Goal: Information Seeking & Learning: Learn about a topic

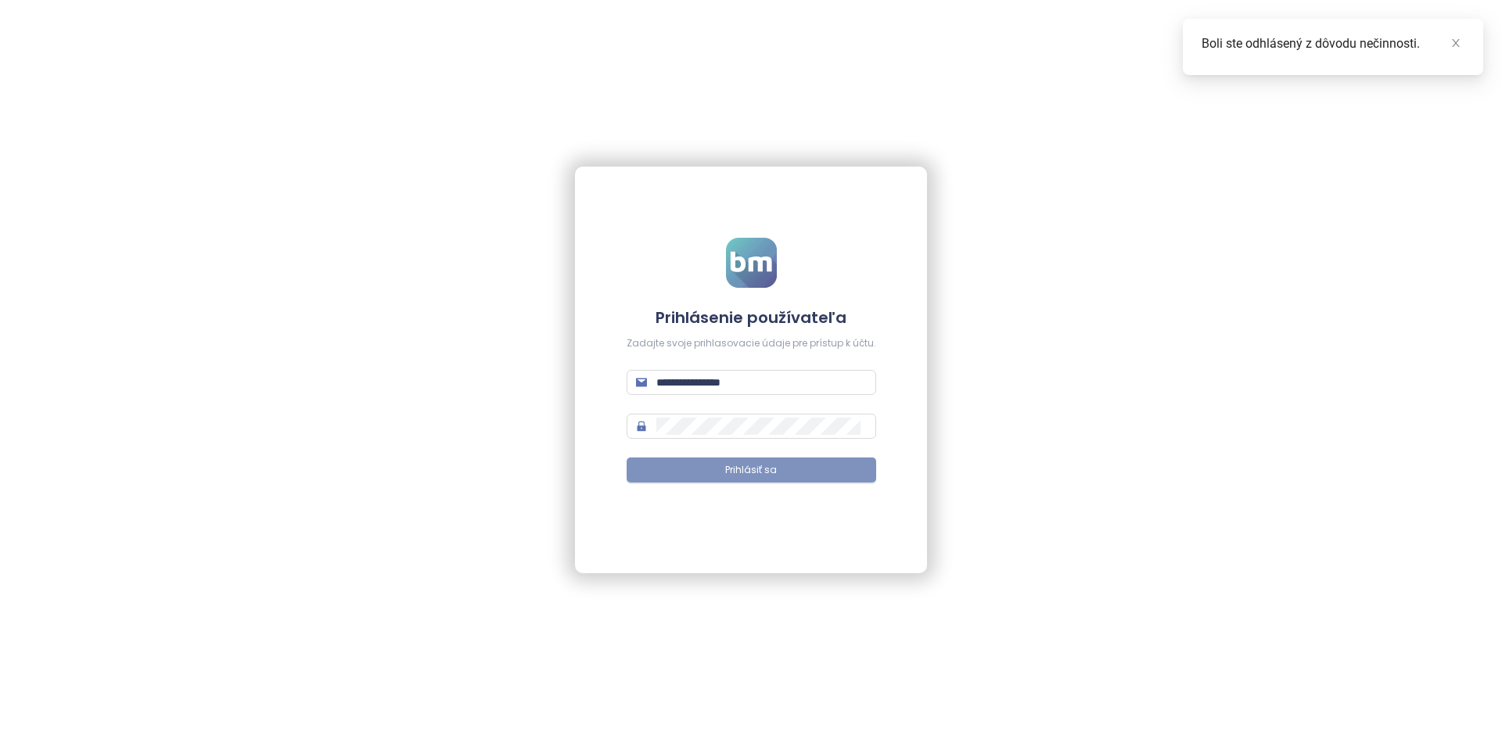
click at [767, 477] on span "Prihlásiť sa" at bounding box center [751, 470] width 52 height 15
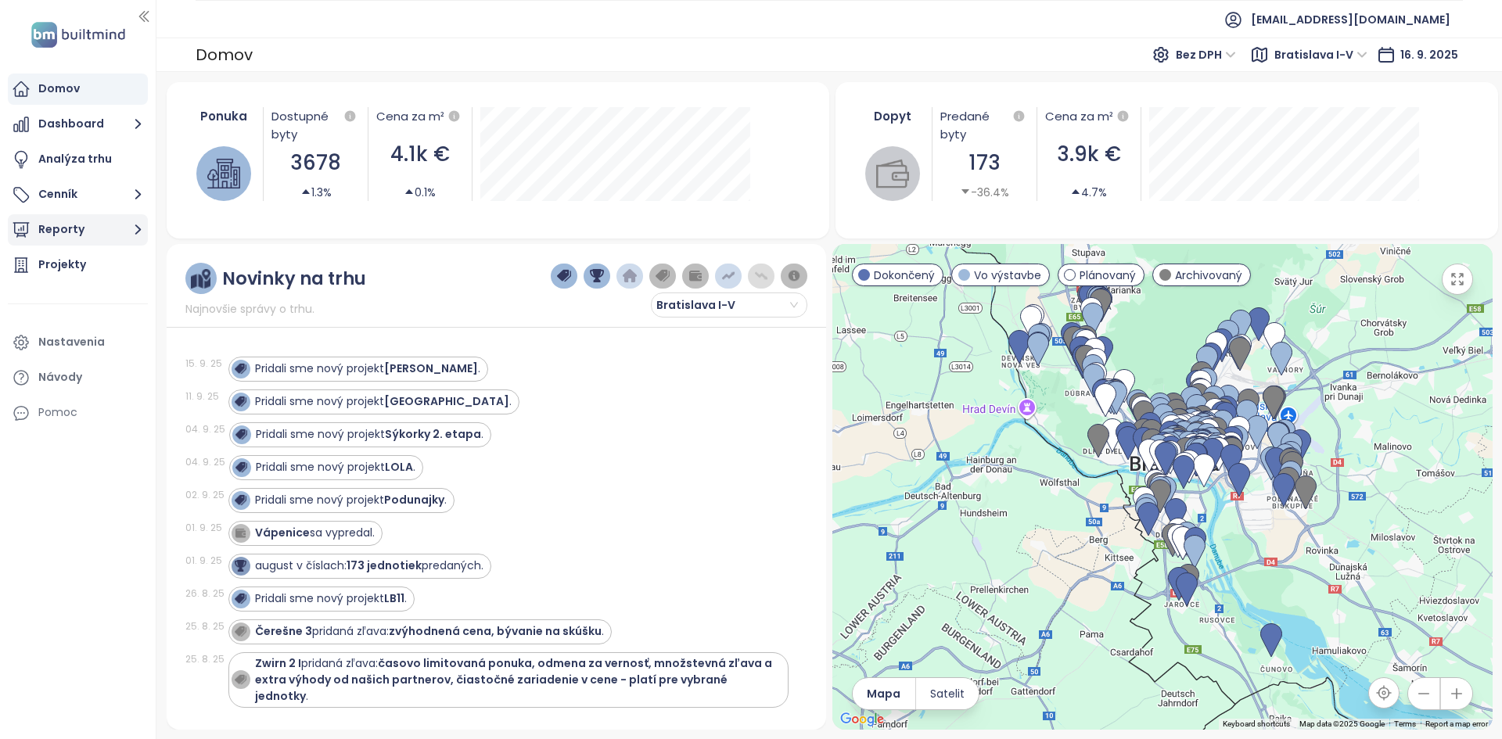
click at [77, 236] on button "Reporty" at bounding box center [78, 229] width 140 height 31
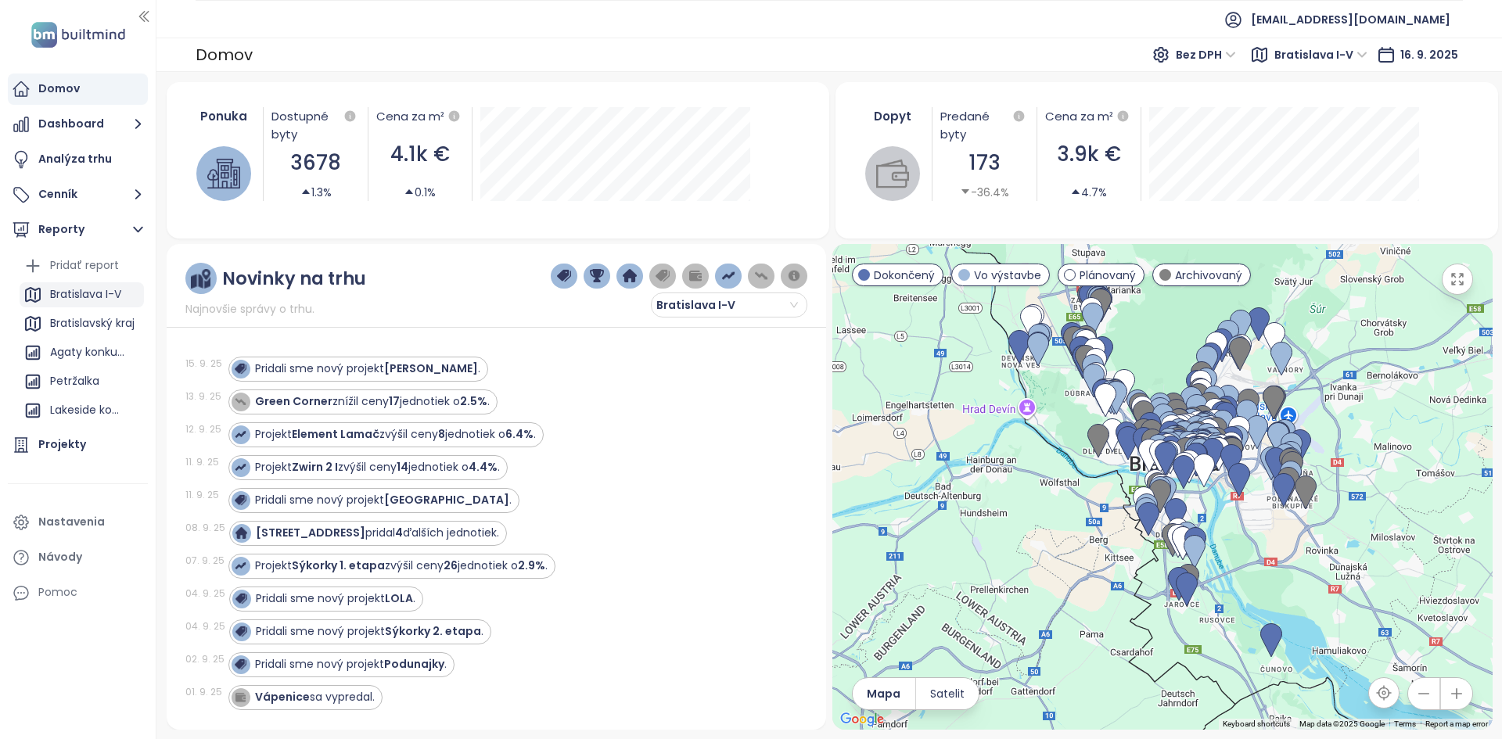
click at [77, 296] on div "Bratislava I-V" at bounding box center [85, 295] width 71 height 20
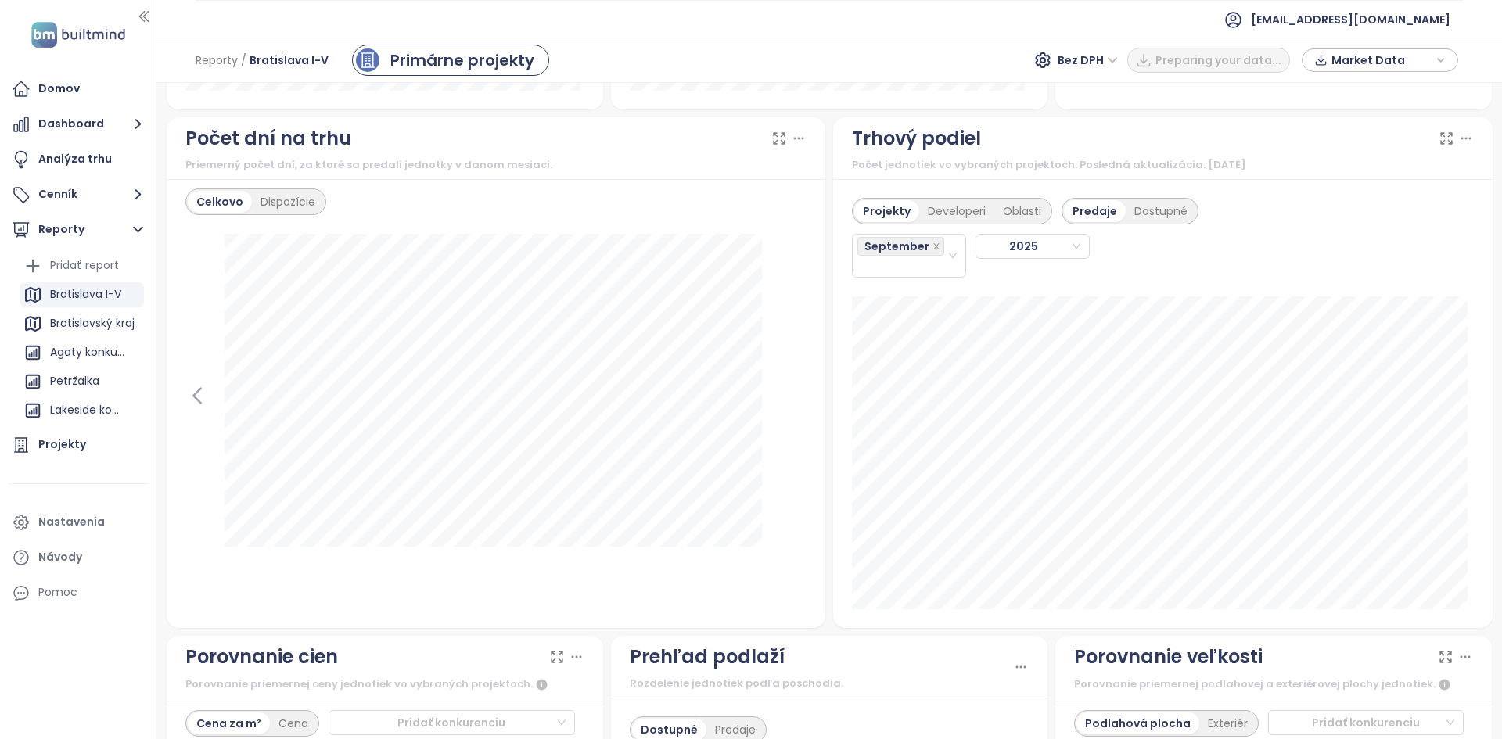
scroll to position [1330, 0]
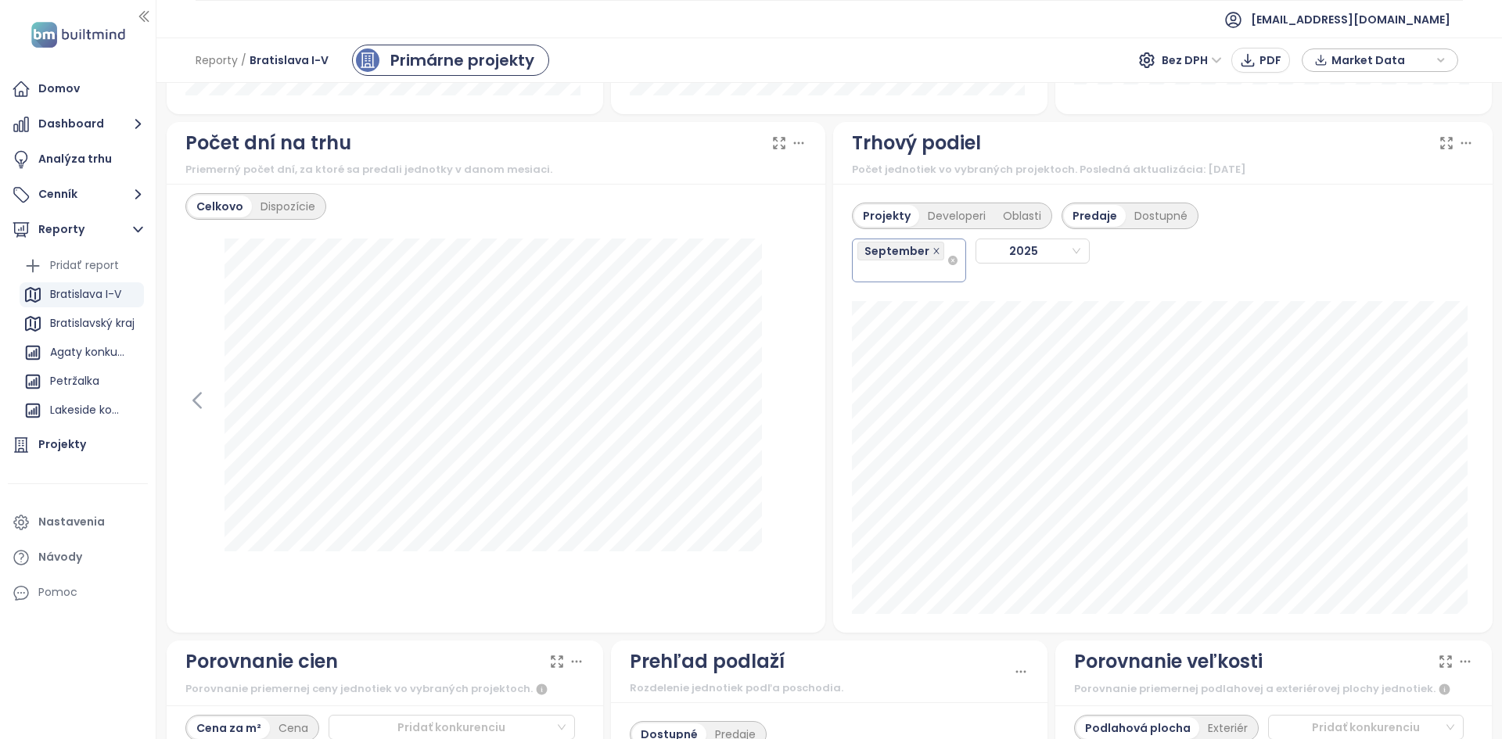
click at [934, 251] on icon "close" at bounding box center [936, 250] width 5 height 5
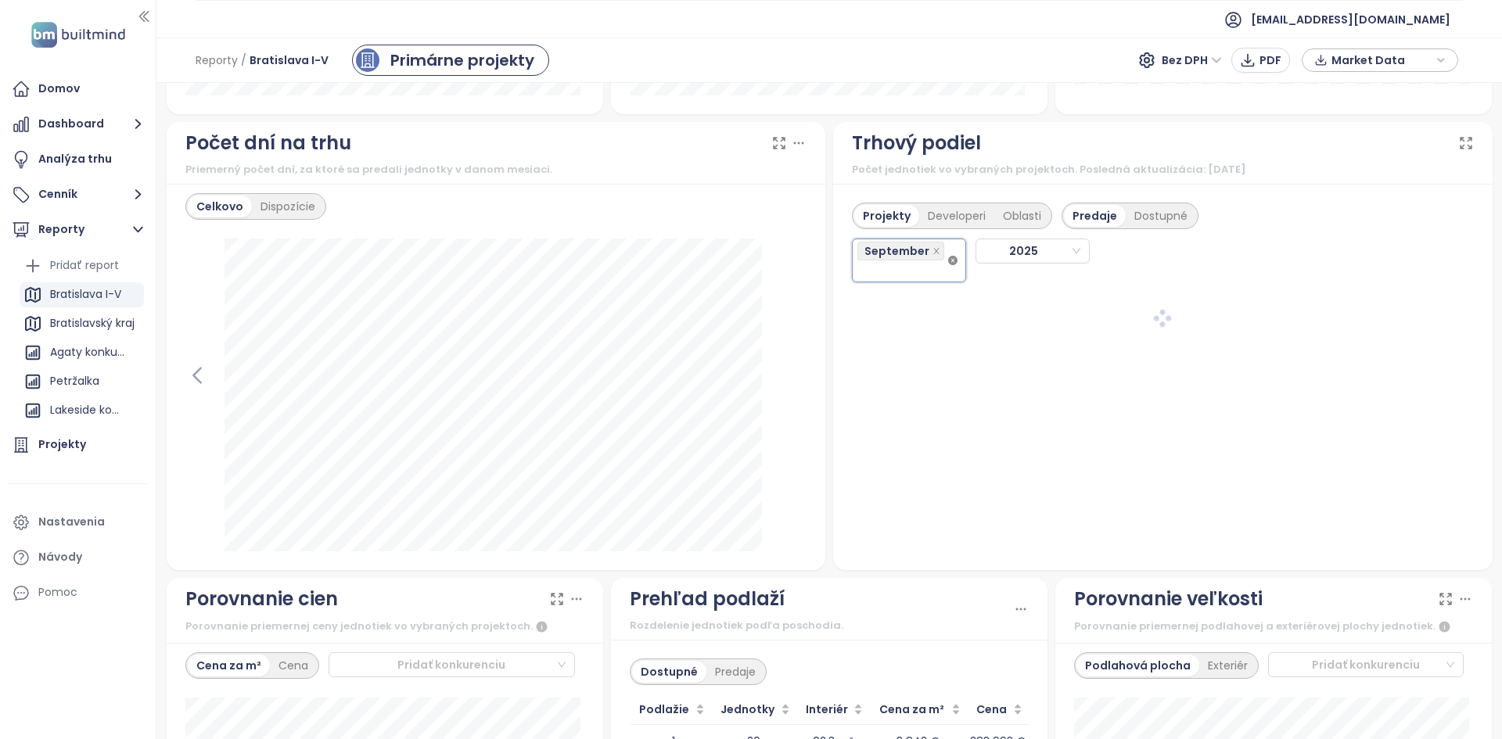
click at [948, 259] on icon "close-circle" at bounding box center [952, 260] width 9 height 9
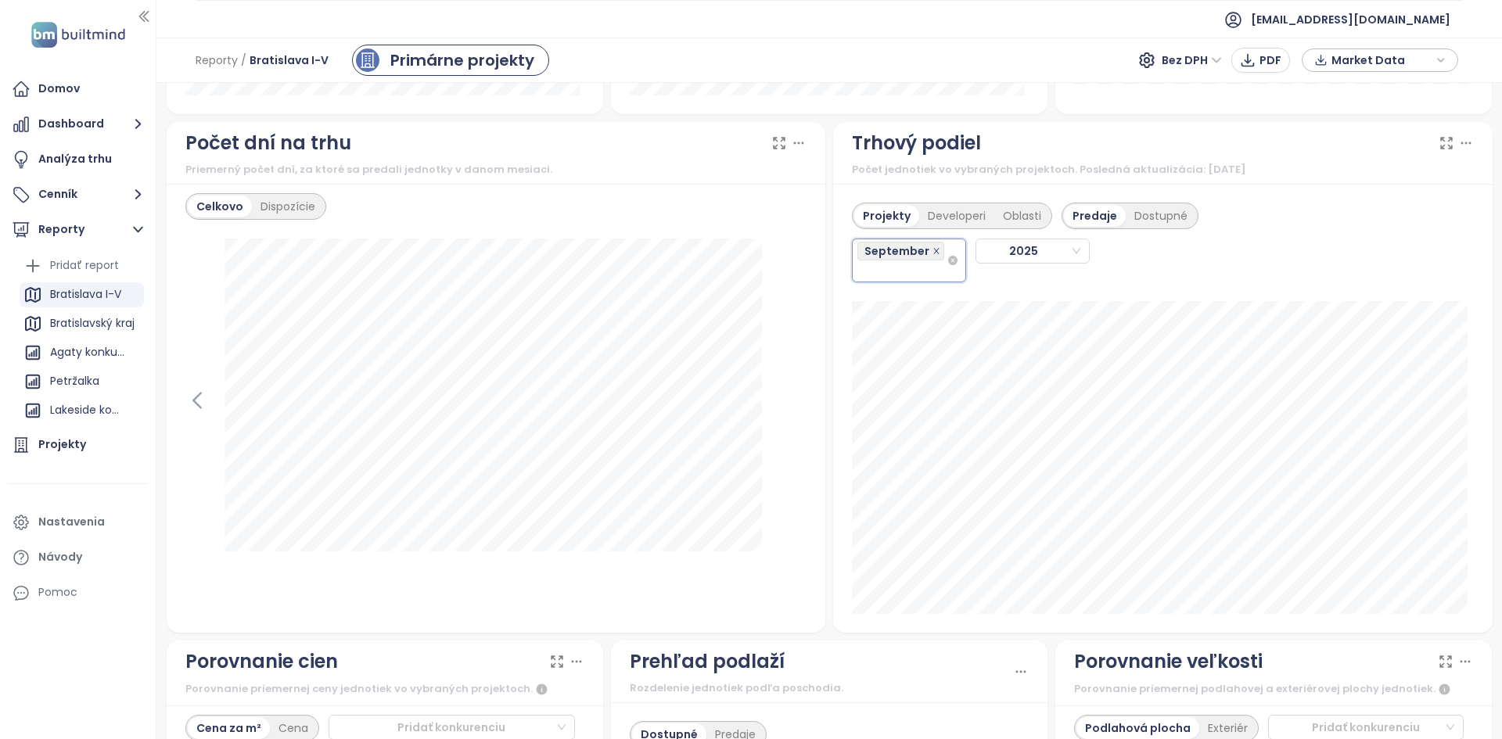
click at [933, 247] on icon "close" at bounding box center [937, 251] width 8 height 8
click at [884, 252] on span "September" at bounding box center [897, 251] width 65 height 17
click at [887, 429] on div "July" at bounding box center [903, 426] width 88 height 17
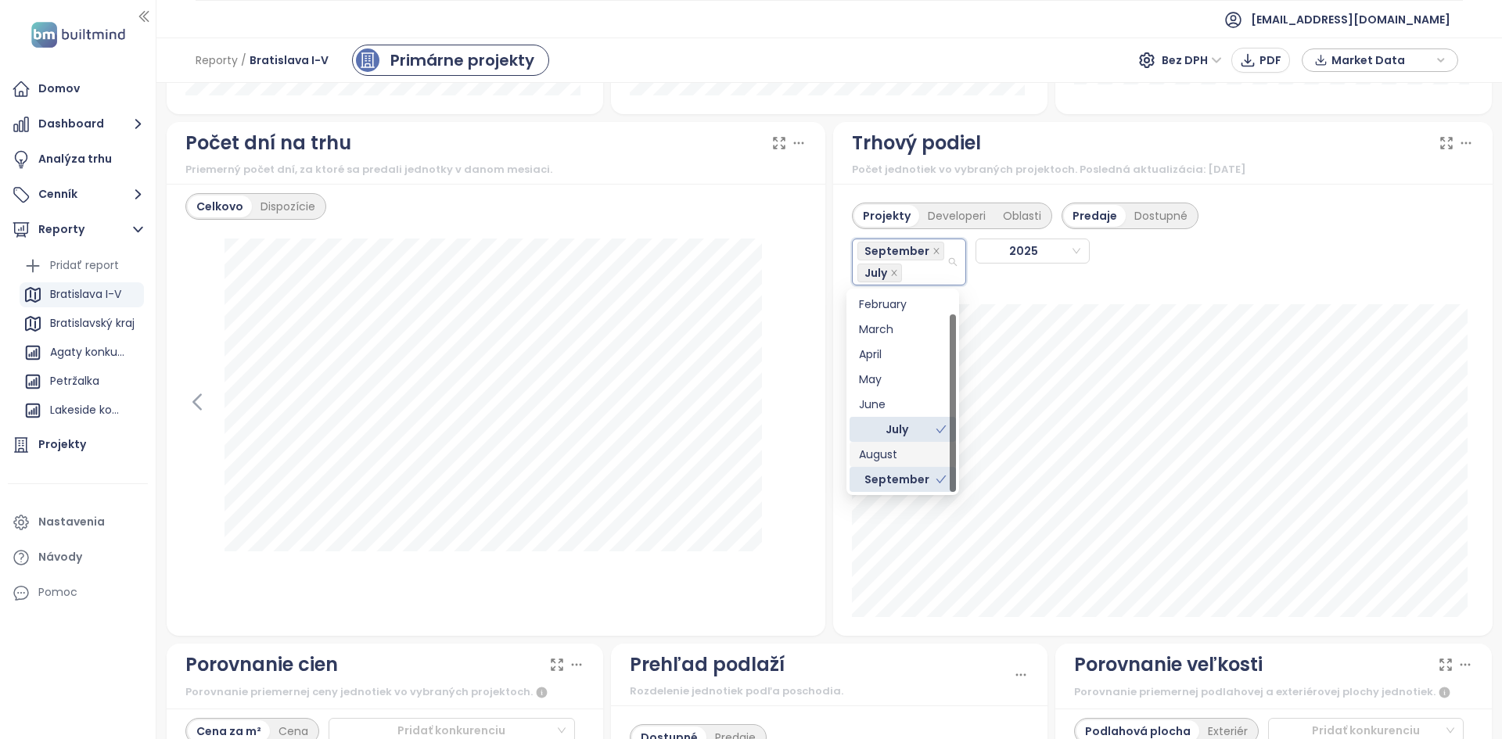
click at [895, 455] on div "August" at bounding box center [903, 454] width 88 height 17
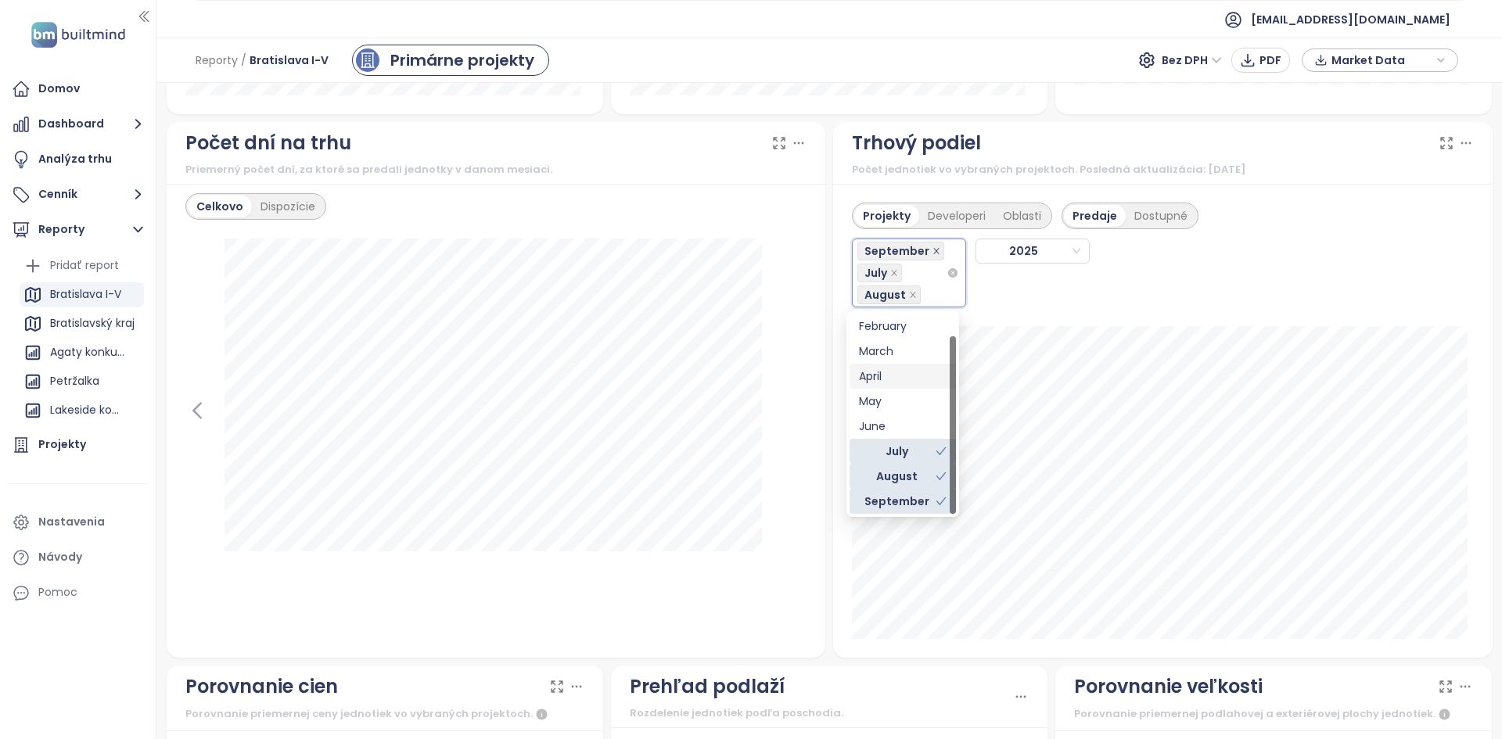
click at [933, 253] on icon "close" at bounding box center [937, 251] width 8 height 8
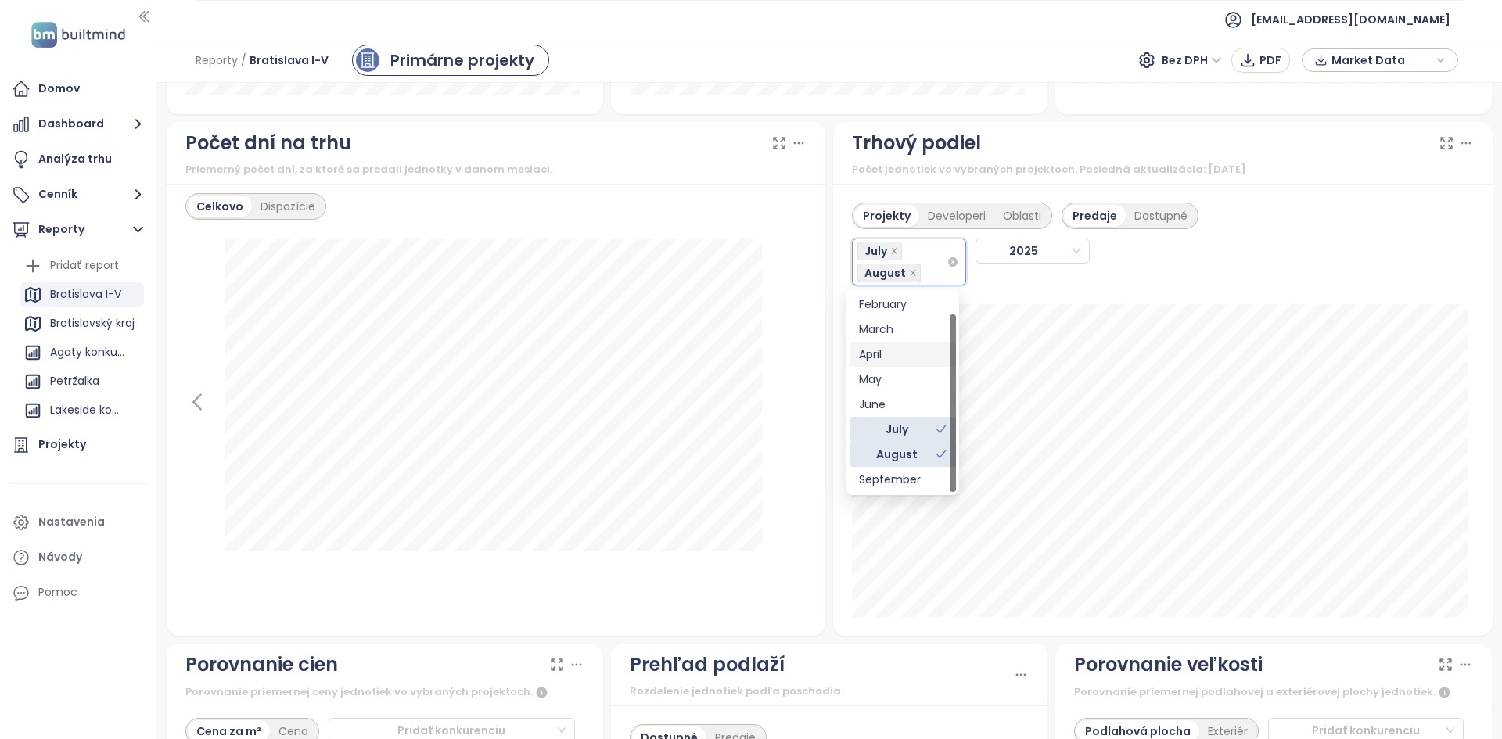
click at [1310, 251] on div "Projekty Developeri Oblasti Predaje Dostupné July [DATE]" at bounding box center [1163, 239] width 622 height 92
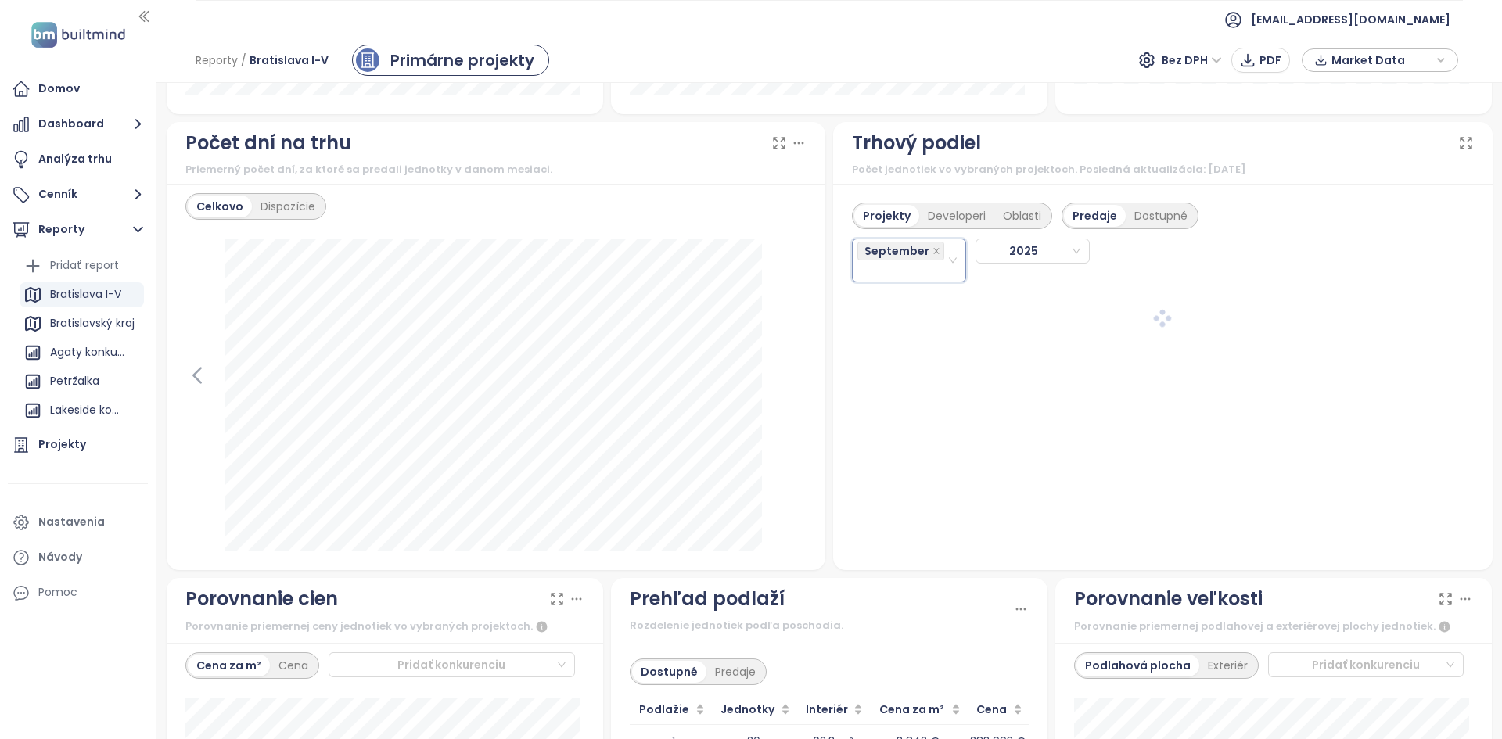
drag, startPoint x: 944, startPoint y: 262, endPoint x: 950, endPoint y: 270, distance: 9.6
click at [948, 260] on icon "close-circle" at bounding box center [952, 260] width 9 height 9
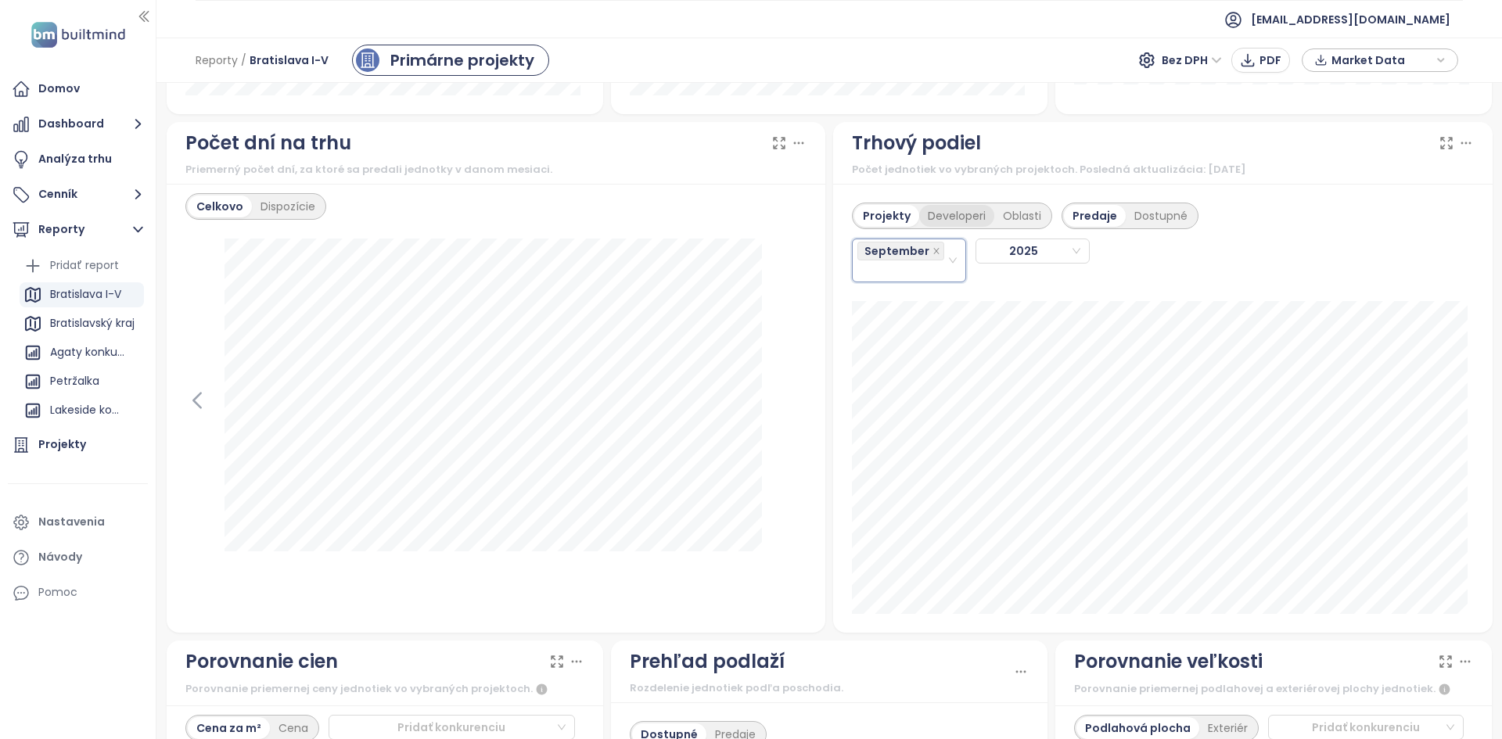
click at [946, 208] on div "Developeri" at bounding box center [956, 216] width 75 height 22
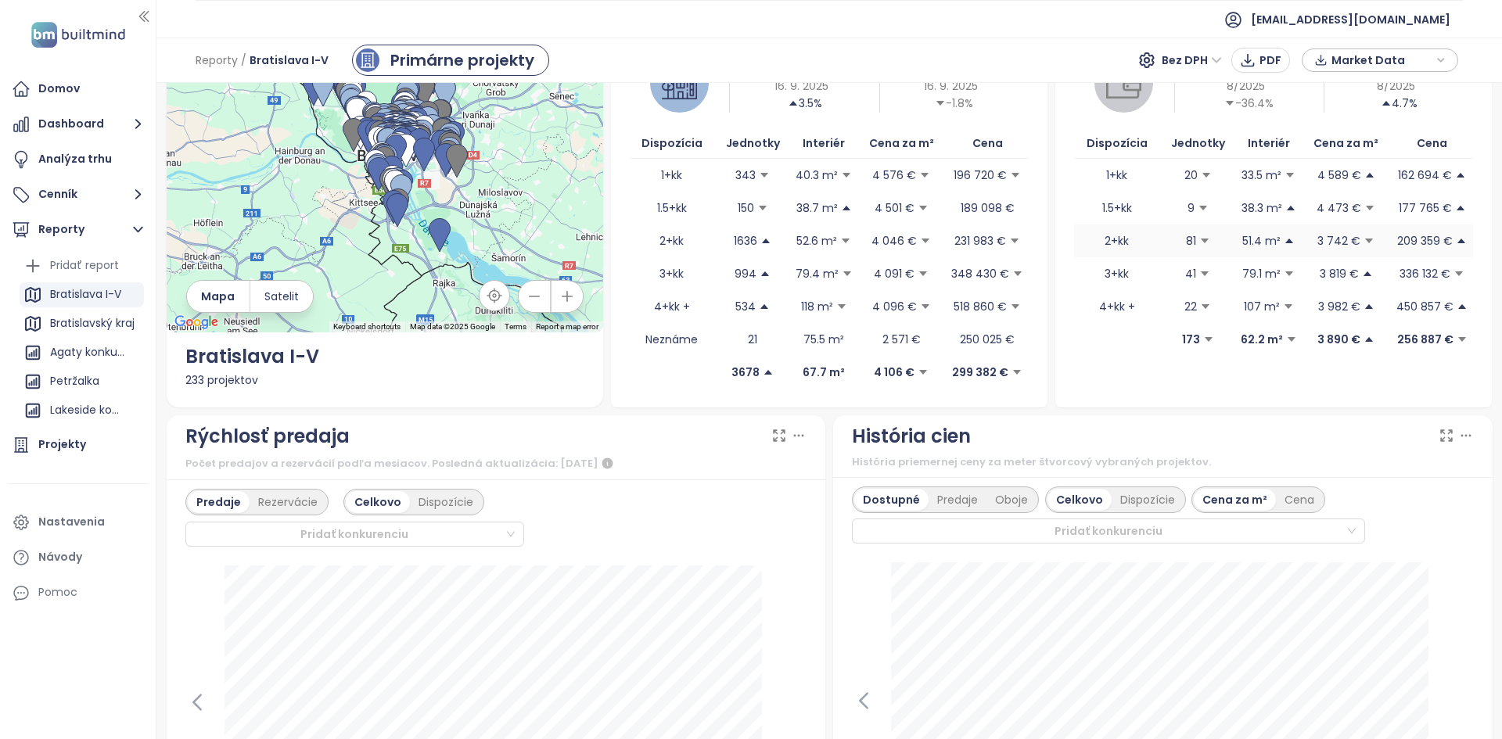
scroll to position [0, 0]
